Goal: Information Seeking & Learning: Learn about a topic

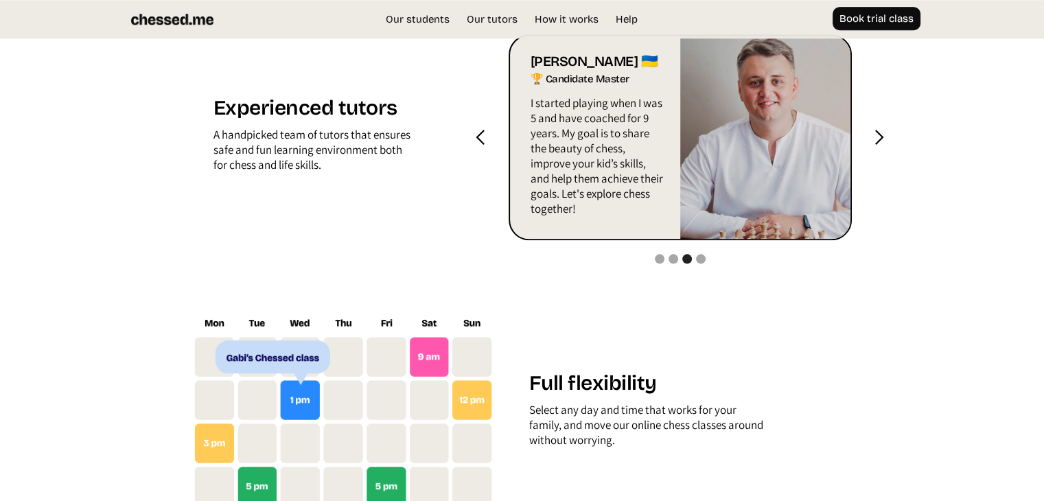
scroll to position [1510, 0]
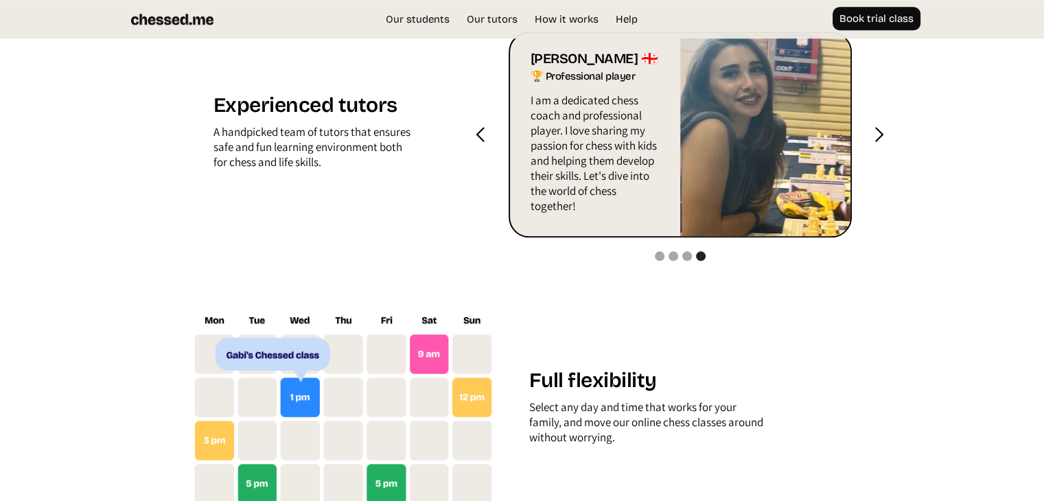
click at [875, 130] on div "next slide" at bounding box center [879, 134] width 17 height 17
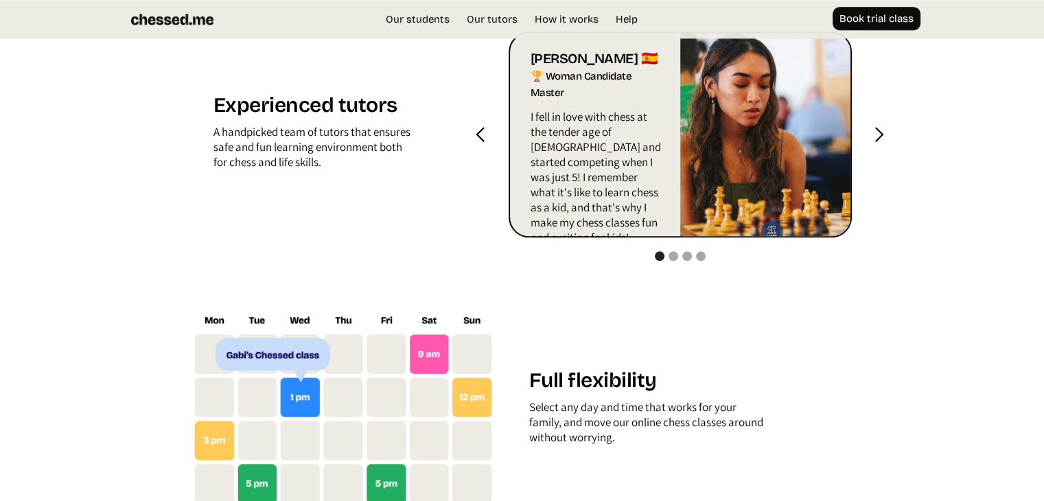
click at [875, 130] on div "next slide" at bounding box center [879, 134] width 17 height 17
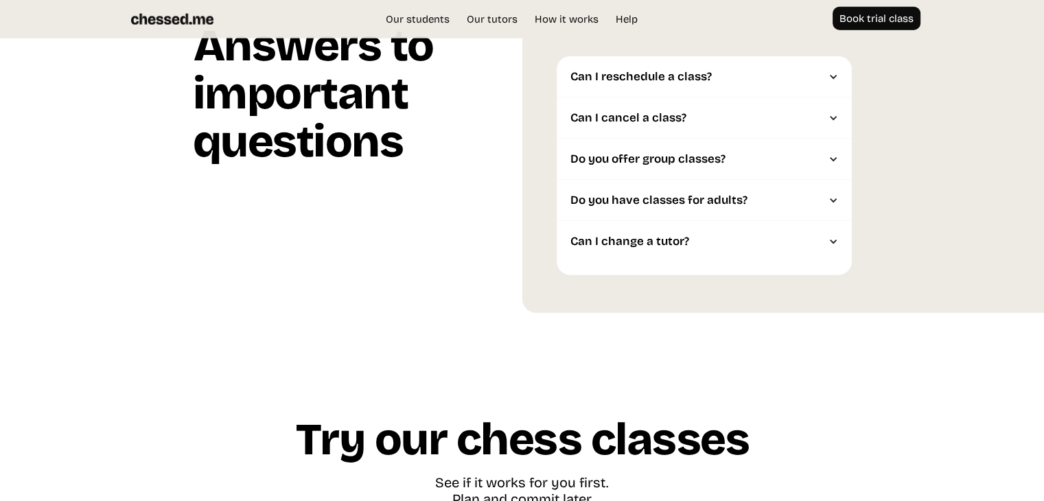
scroll to position [3570, 0]
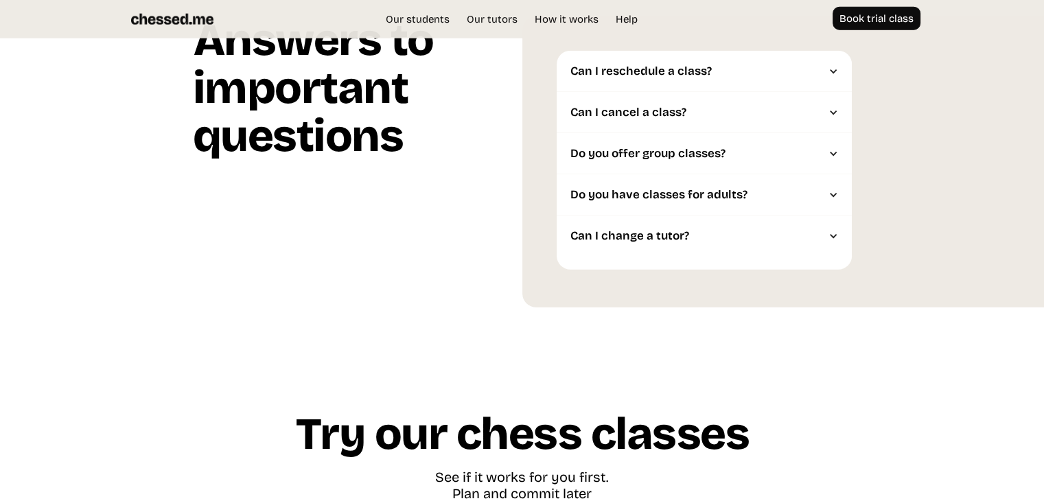
click at [667, 233] on div "Can I change a tutor?" at bounding box center [698, 236] width 254 height 14
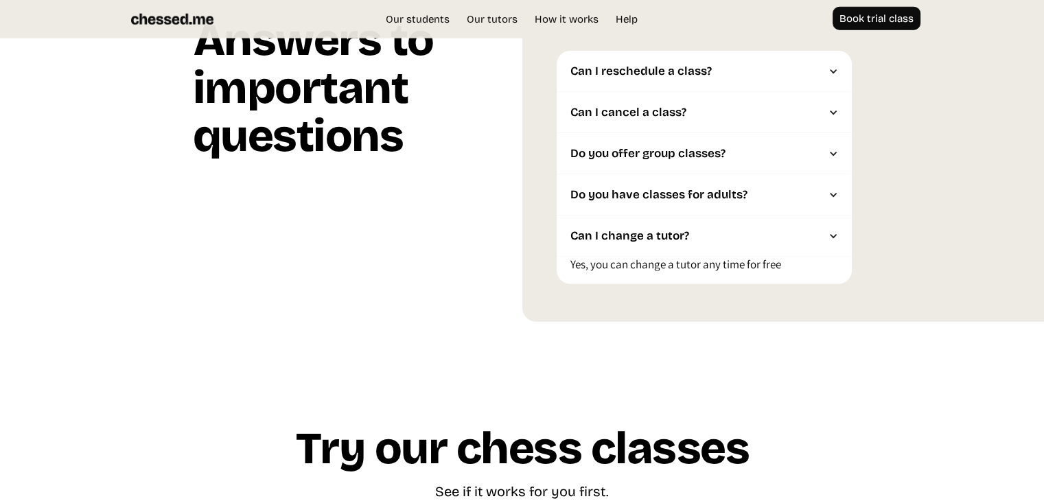
click at [675, 202] on div "Do you have classes for adults?" at bounding box center [698, 195] width 254 height 14
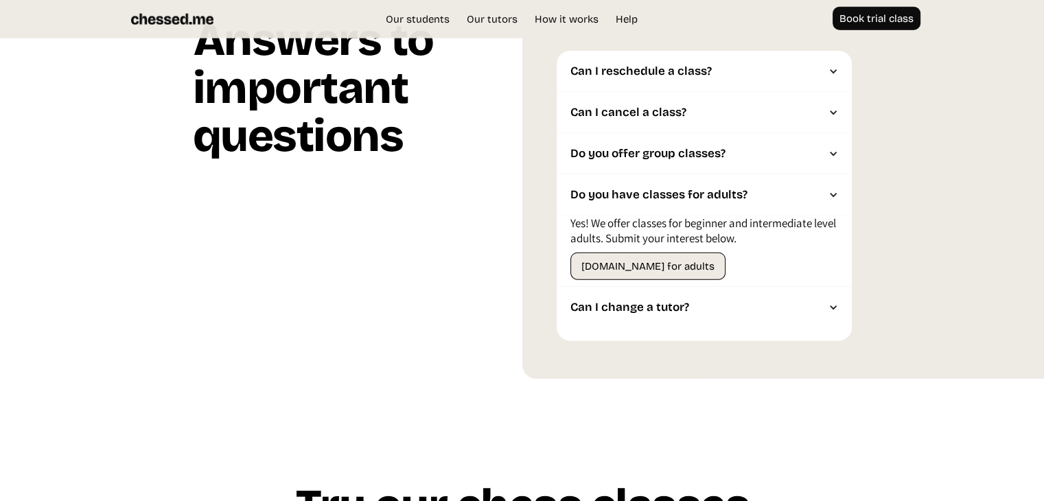
click at [679, 165] on div "Do you offer group classes?" at bounding box center [704, 153] width 295 height 41
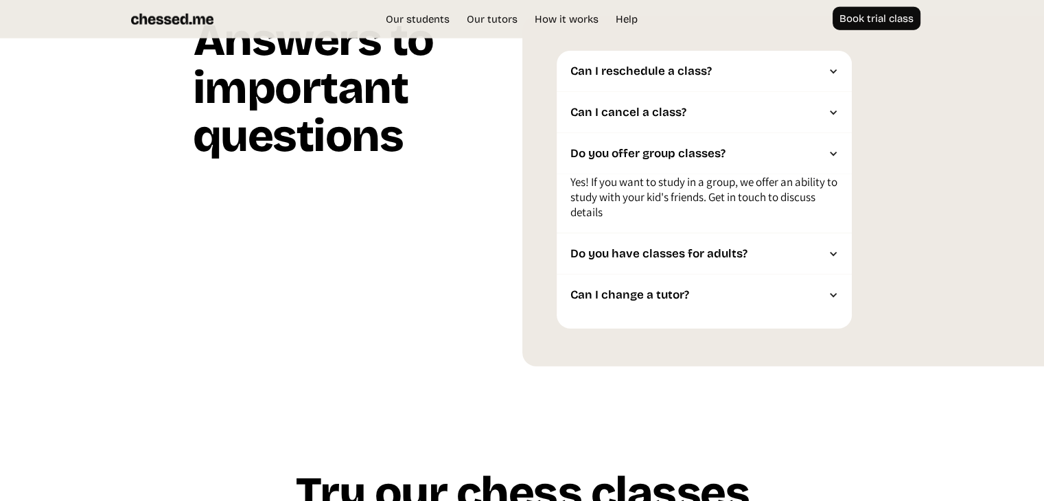
click at [684, 130] on div "Can I cancel a class?" at bounding box center [704, 112] width 295 height 41
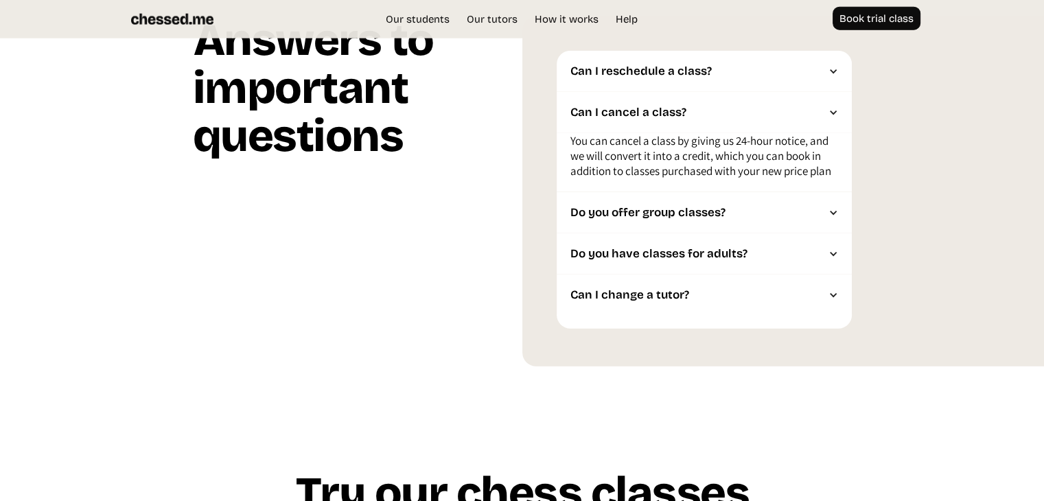
click at [692, 83] on div "Can I reschedule a class?" at bounding box center [704, 71] width 295 height 41
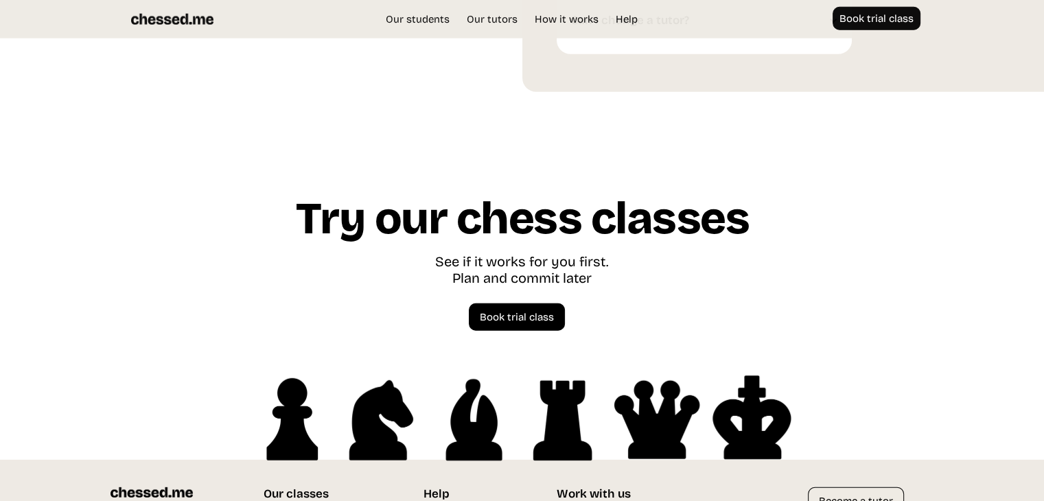
scroll to position [3972, 0]
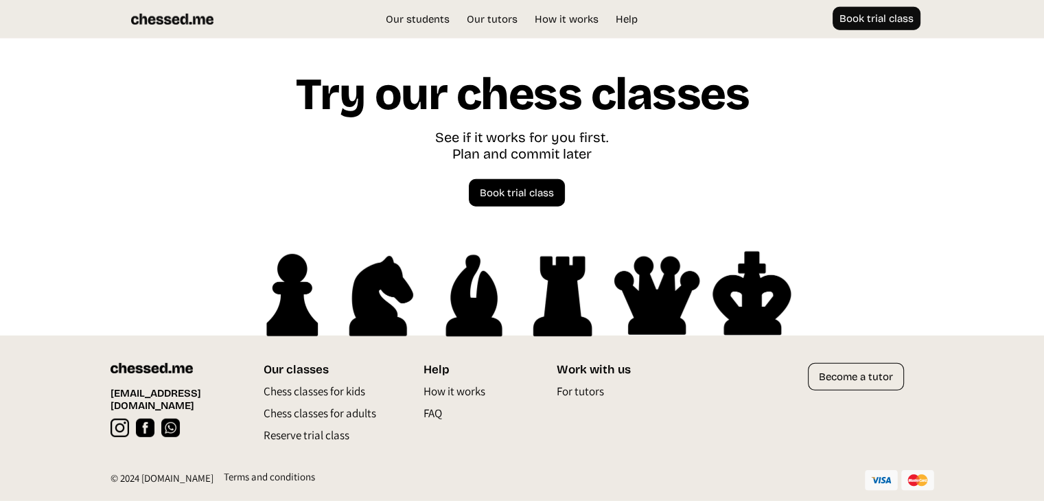
click at [436, 380] on div at bounding box center [473, 380] width 98 height 7
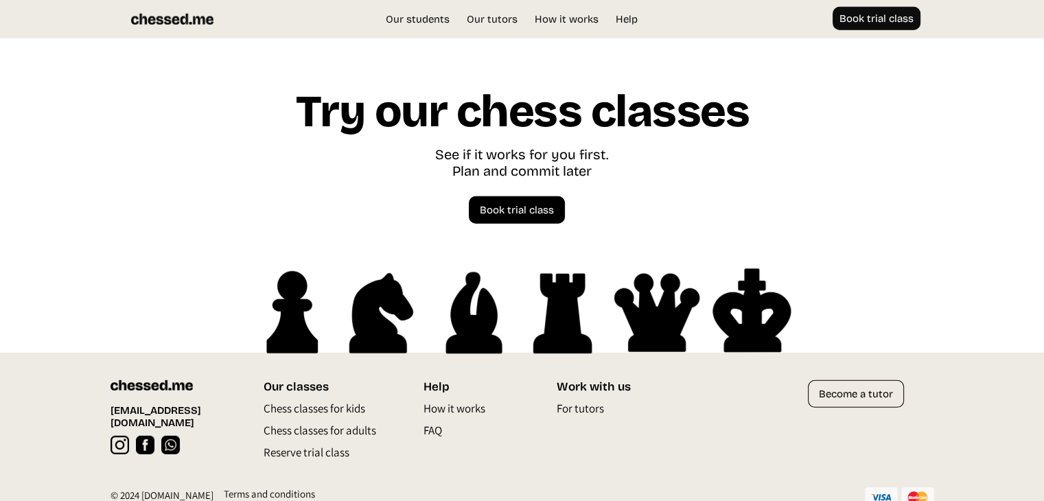
click at [439, 401] on p "How it works" at bounding box center [455, 412] width 62 height 22
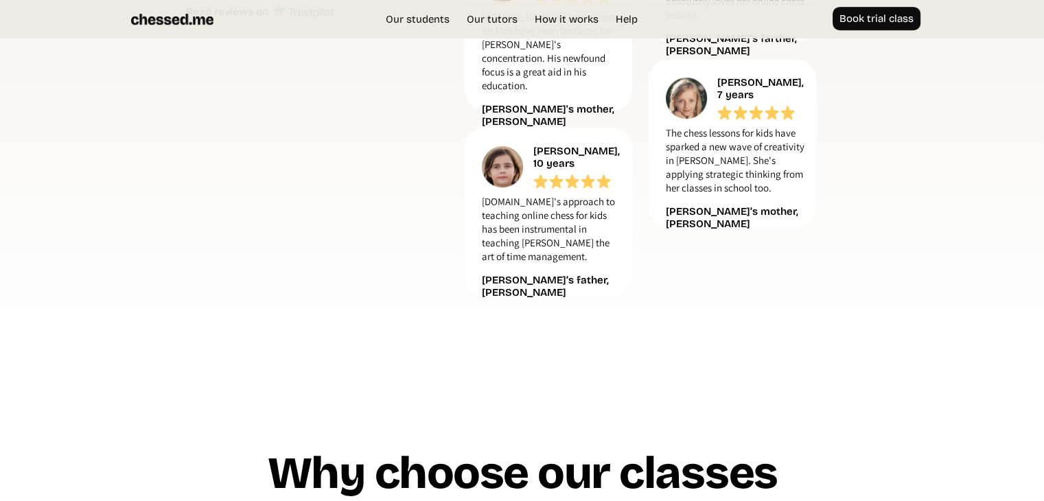
scroll to position [687, 0]
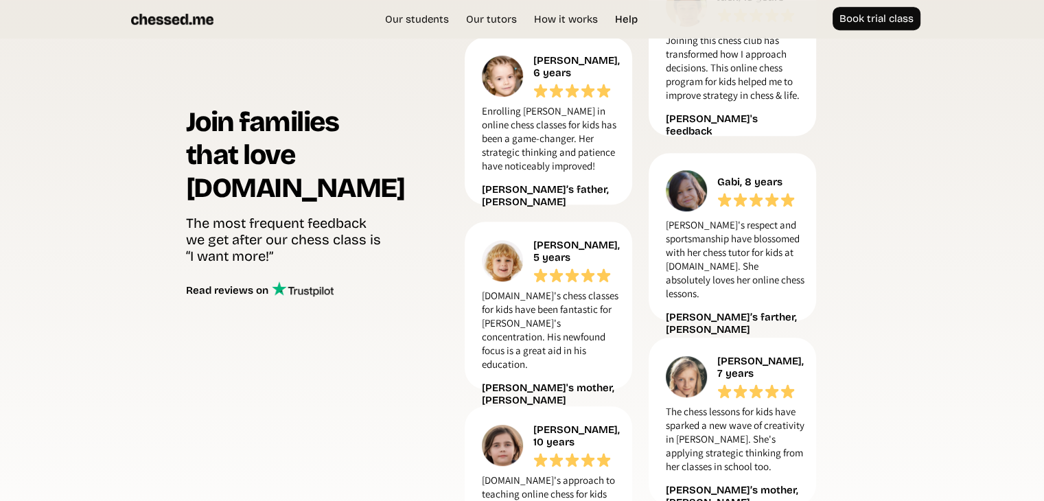
click at [621, 23] on link "Help" at bounding box center [626, 19] width 36 height 14
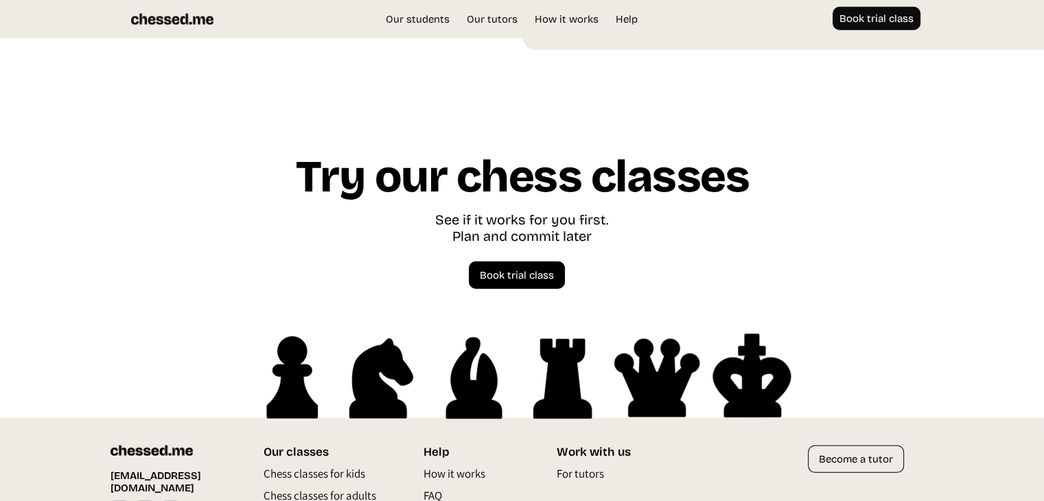
scroll to position [3913, 0]
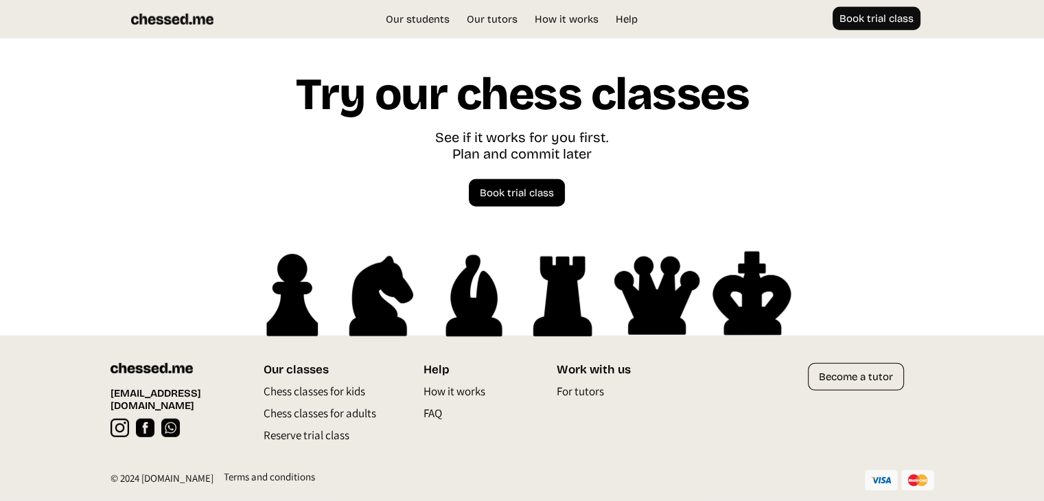
click at [332, 396] on p "Chess classes for kids" at bounding box center [315, 395] width 102 height 22
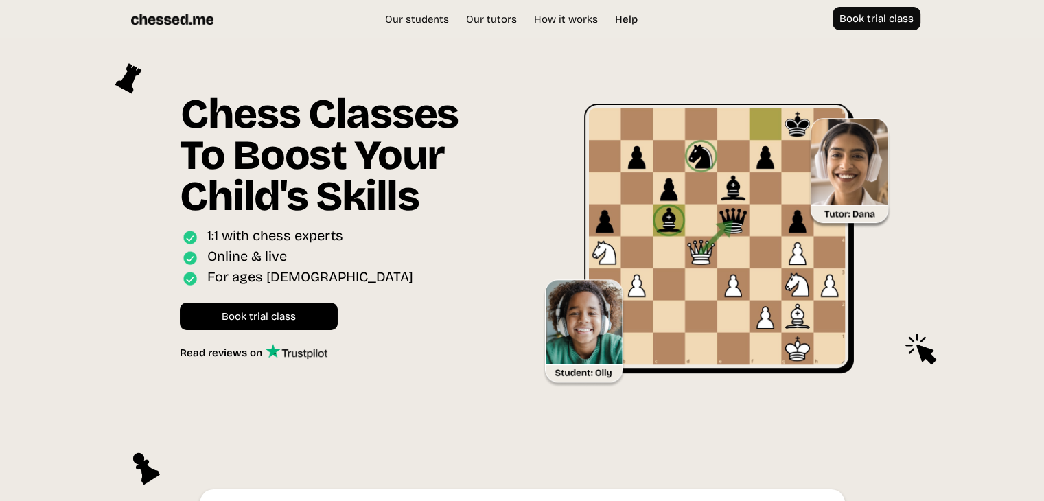
click at [636, 25] on link "Help" at bounding box center [626, 19] width 36 height 14
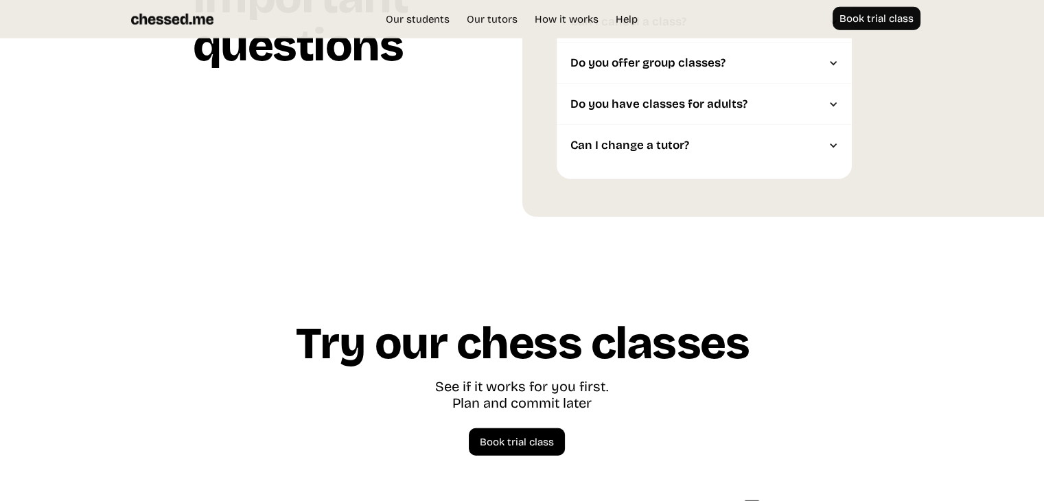
scroll to position [3913, 0]
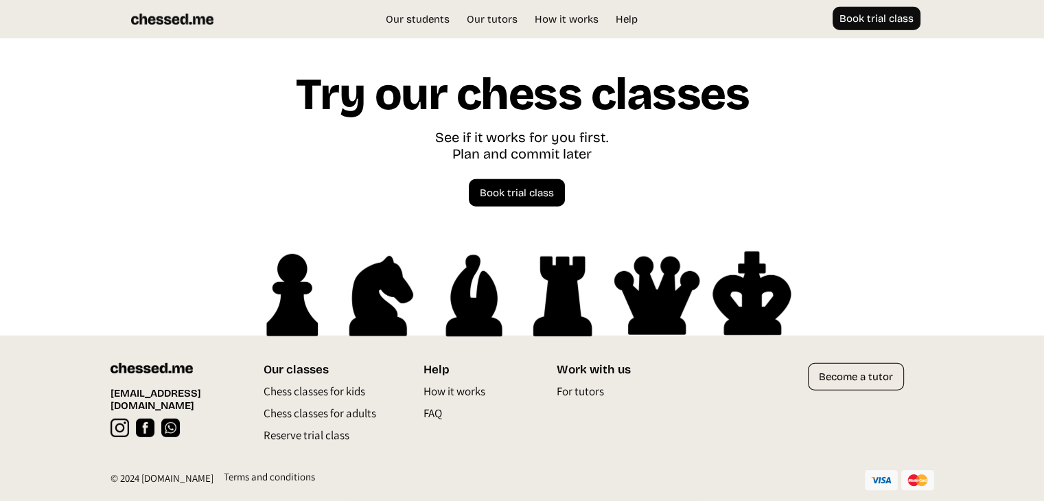
click at [437, 419] on p "FAQ" at bounding box center [433, 417] width 19 height 22
click at [590, 391] on p "For tutors" at bounding box center [579, 395] width 47 height 22
